Goal: Obtain resource: Obtain resource

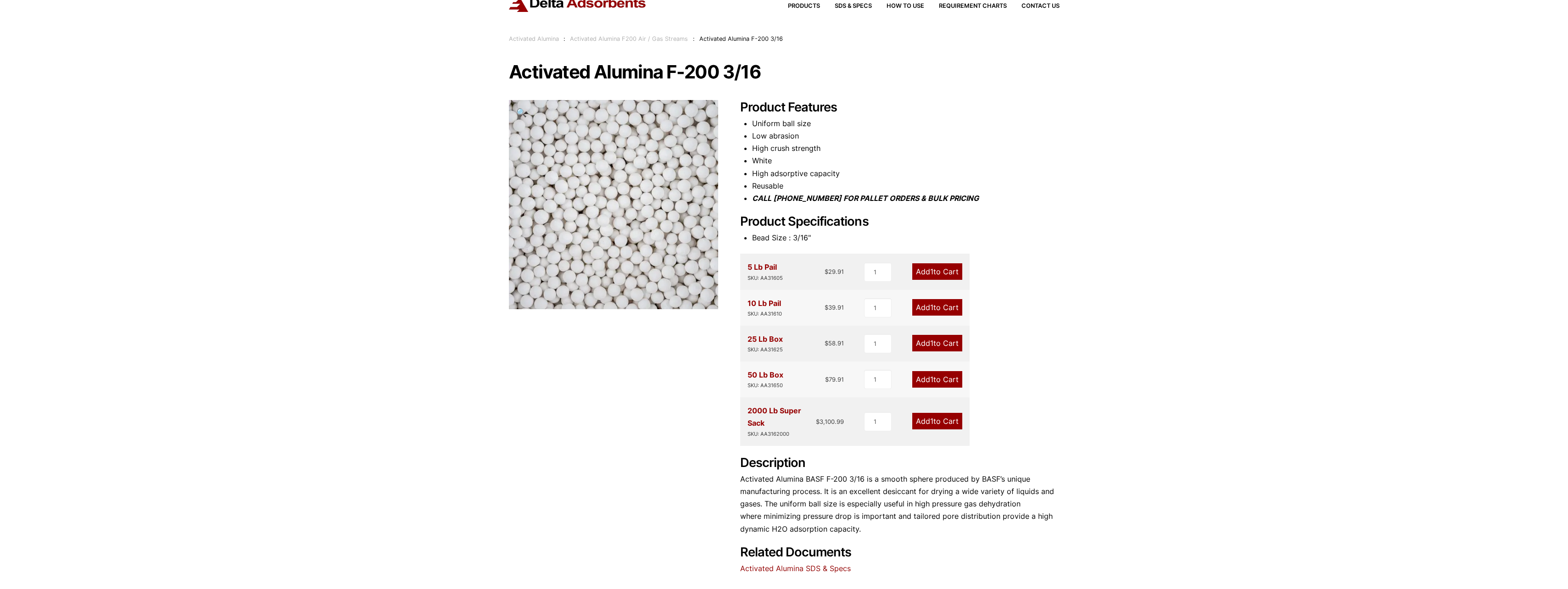
scroll to position [242, 0]
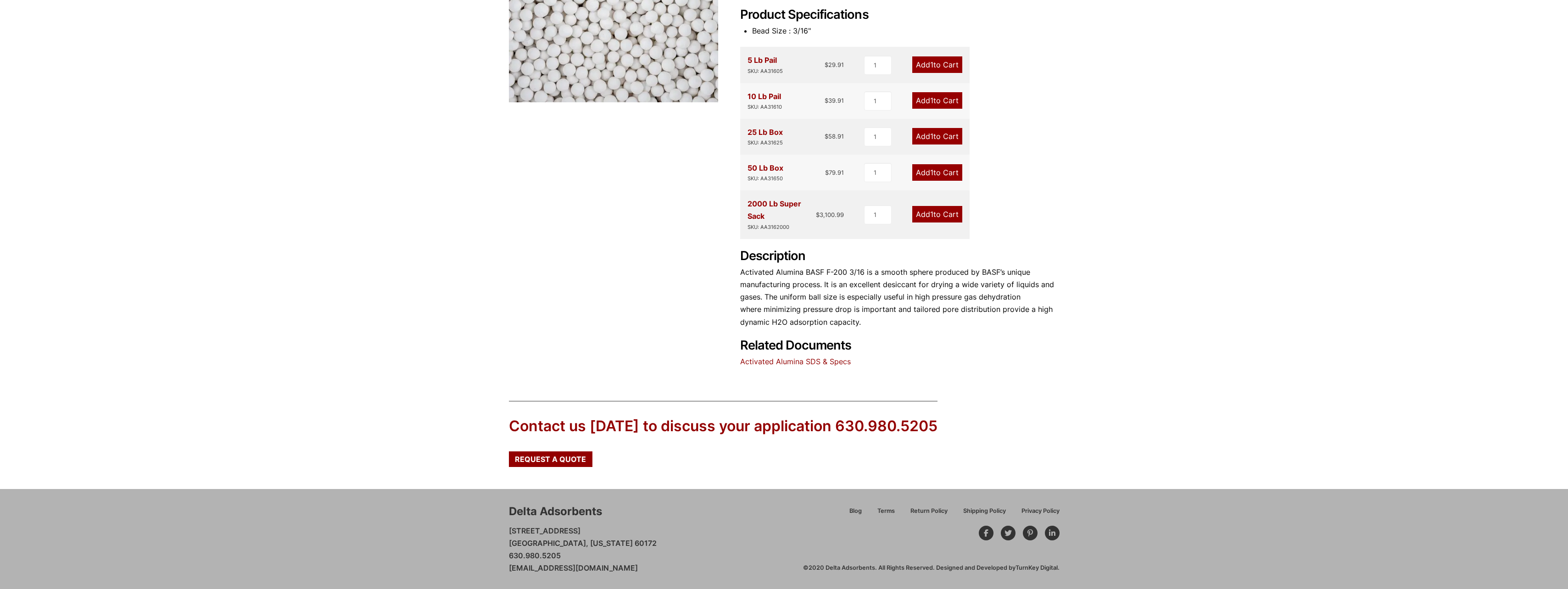
click at [789, 363] on link "Activated Alumina SDS & Specs" at bounding box center [795, 361] width 110 height 9
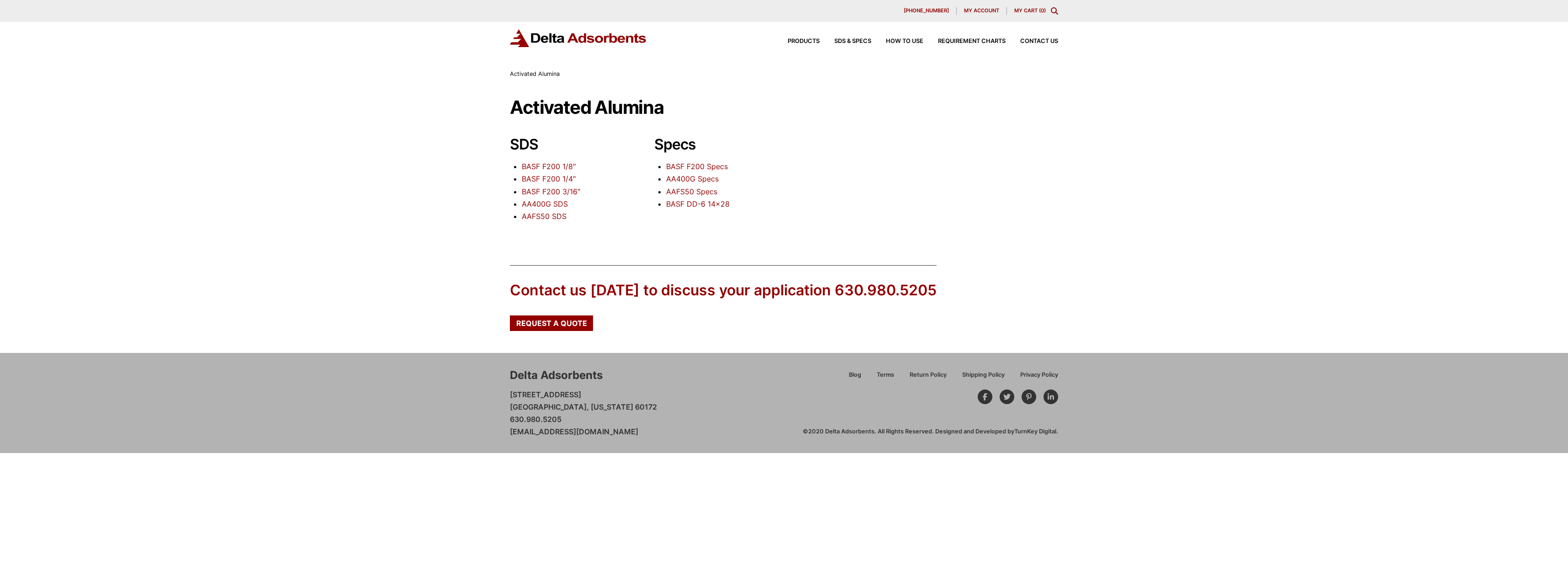
click at [695, 163] on link "BASF F200 Specs" at bounding box center [697, 166] width 61 height 9
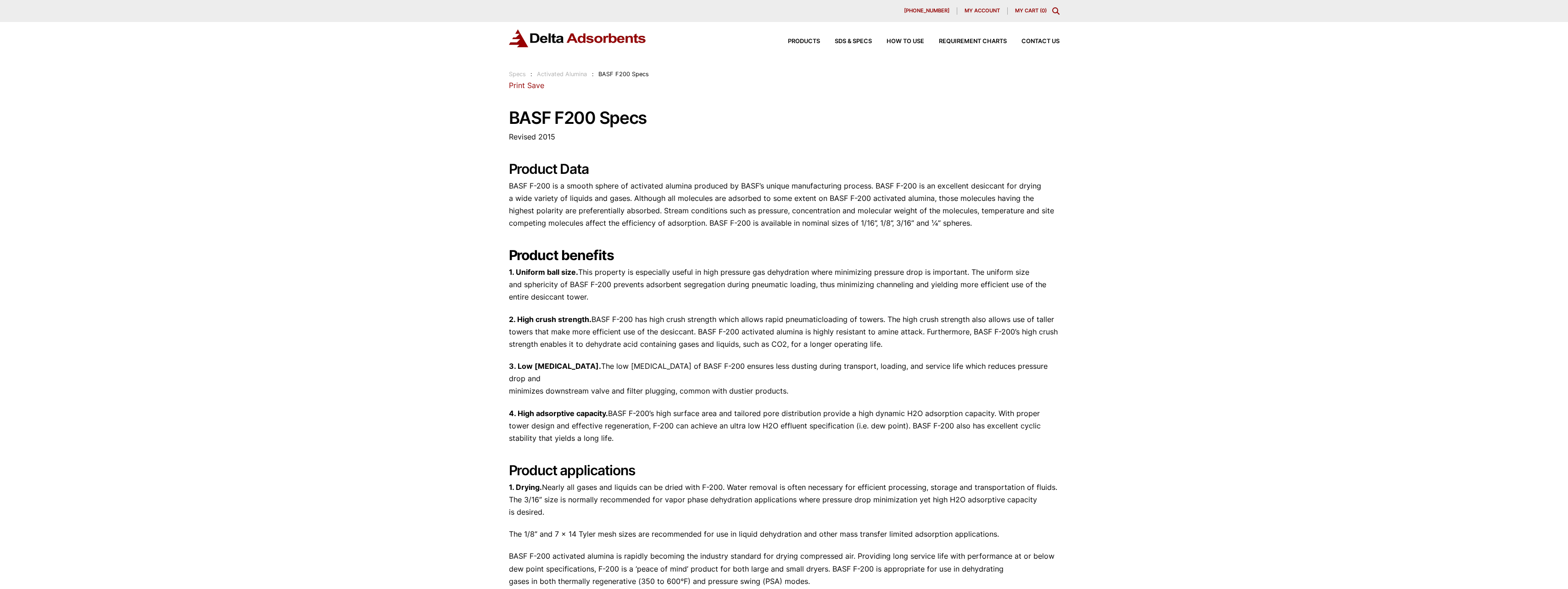
click at [990, 38] on div "Products SDS & SPECS How to Use Requirement Charts Contact Us" at bounding box center [916, 41] width 294 height 13
click at [990, 40] on span "Requirement Charts" at bounding box center [973, 41] width 68 height 6
